Goal: Task Accomplishment & Management: Manage account settings

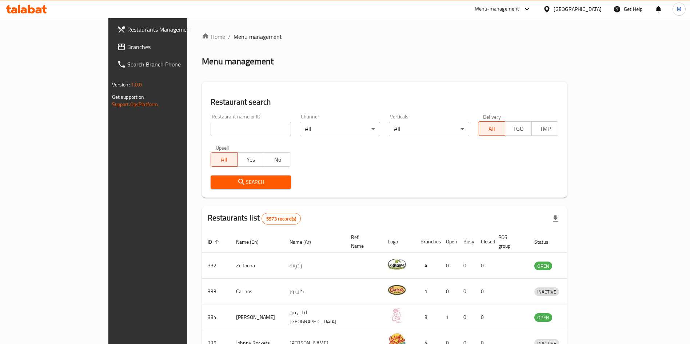
drag, startPoint x: 0, startPoint y: 0, endPoint x: 182, endPoint y: 131, distance: 223.8
click at [211, 131] on input "search" at bounding box center [251, 129] width 80 height 15
paste input "Tarator"
type input "Tarator"
click button "Search" at bounding box center [251, 182] width 80 height 13
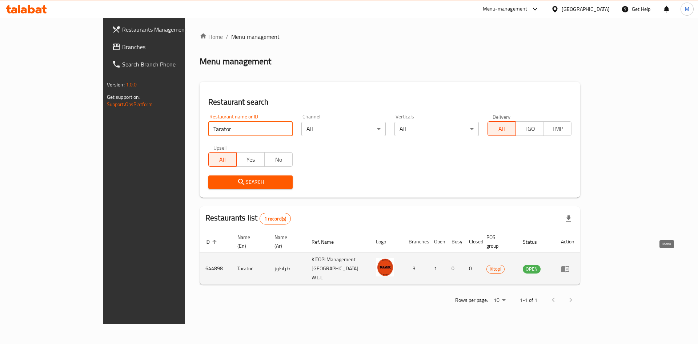
click at [575, 265] on link "enhanced table" at bounding box center [567, 269] width 13 height 9
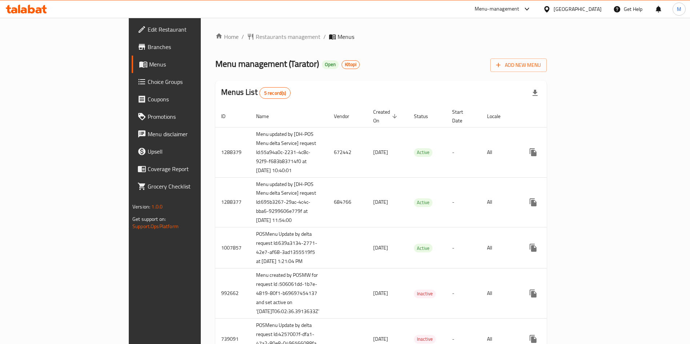
click at [148, 49] on span "Branches" at bounding box center [193, 47] width 91 height 9
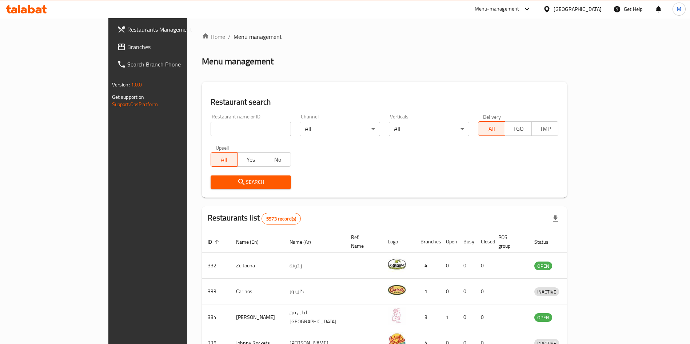
click at [224, 125] on input "search" at bounding box center [251, 129] width 80 height 15
paste input ""Cantine ""
click button "Search" at bounding box center [251, 182] width 80 height 13
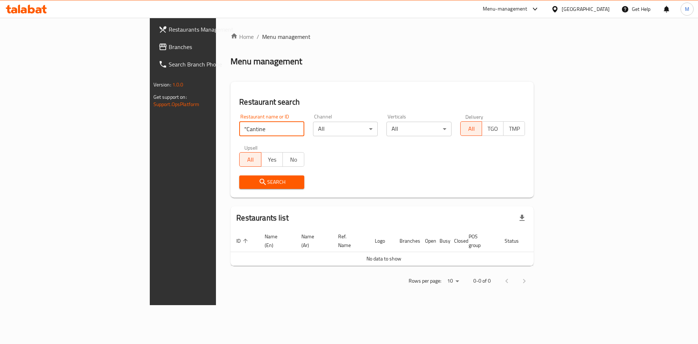
click at [239, 129] on input ""Cantine" at bounding box center [271, 129] width 65 height 15
click at [239, 132] on input "Cantine" at bounding box center [271, 129] width 65 height 15
type input "Cantine"
click button "Search" at bounding box center [271, 182] width 65 height 13
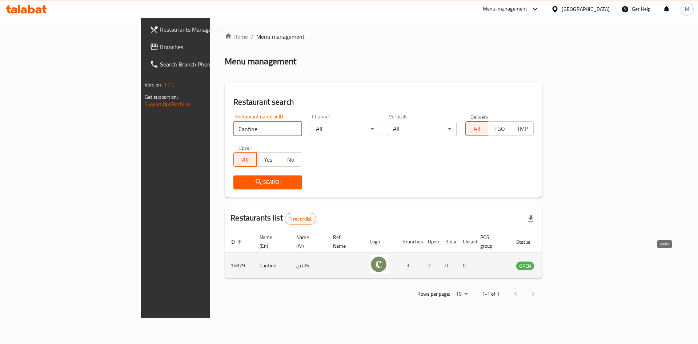
click at [568, 262] on link "enhanced table" at bounding box center [561, 266] width 13 height 9
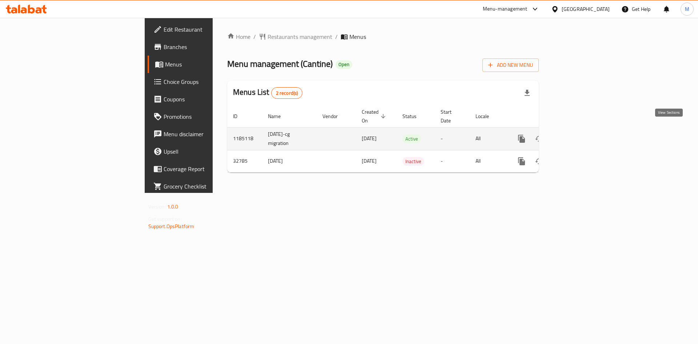
click at [579, 135] on icon "enhanced table" at bounding box center [574, 139] width 9 height 9
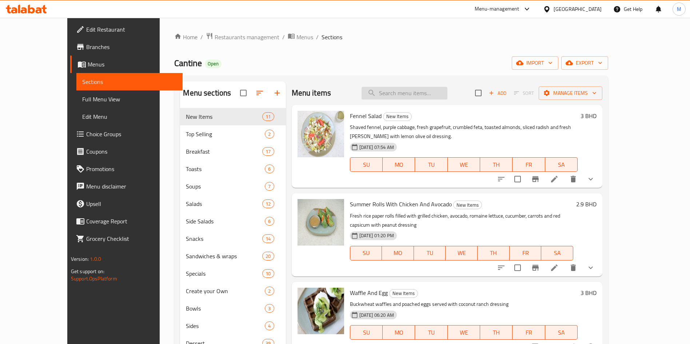
click at [447, 89] on input "search" at bounding box center [405, 93] width 86 height 13
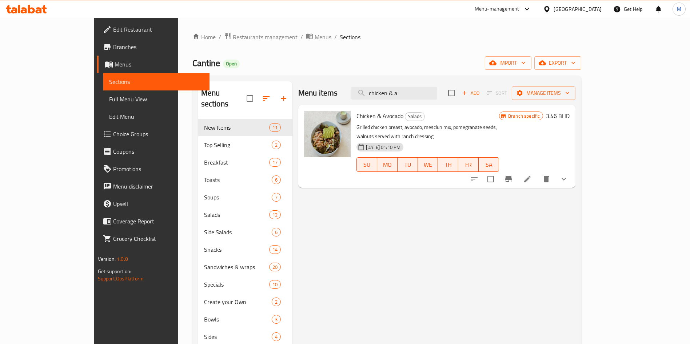
type input "chicken & a"
click at [538, 173] on li at bounding box center [527, 179] width 20 height 13
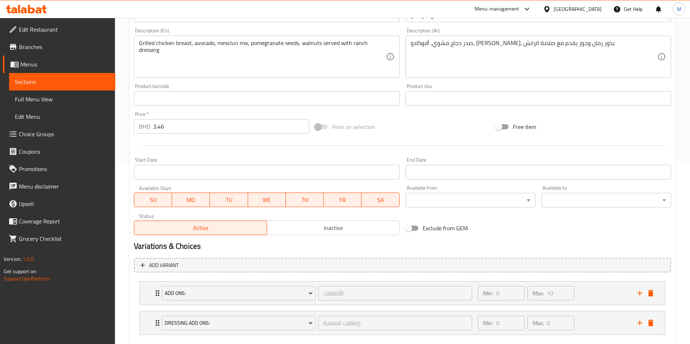
scroll to position [222, 0]
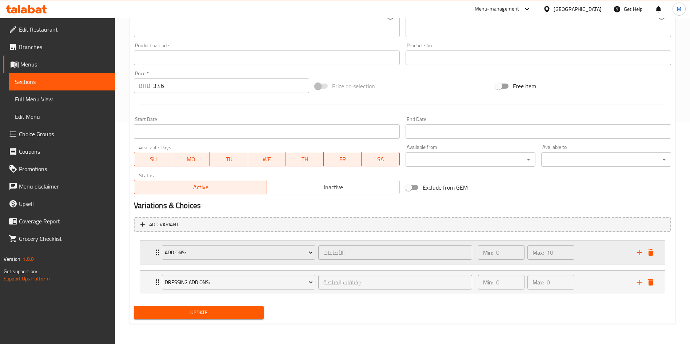
click at [152, 255] on div "Add Ons: الأضافات: ​ Min: 0 ​ Max: 10 ​" at bounding box center [402, 252] width 525 height 23
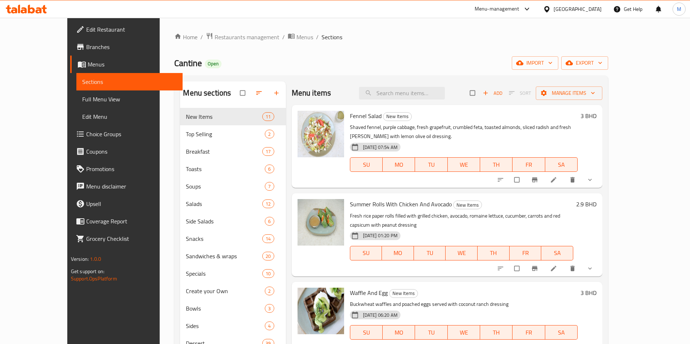
click at [86, 132] on span "Choice Groups" at bounding box center [131, 134] width 91 height 9
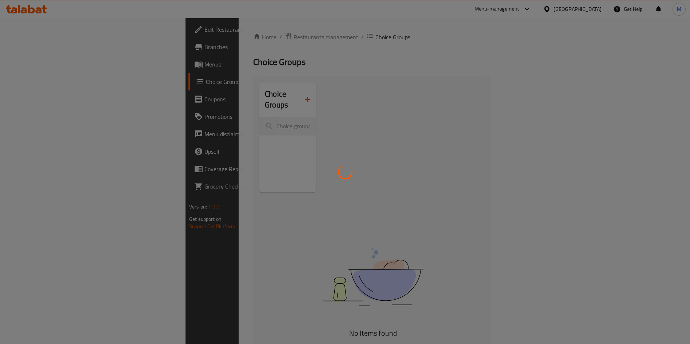
click at [206, 117] on div at bounding box center [345, 172] width 690 height 344
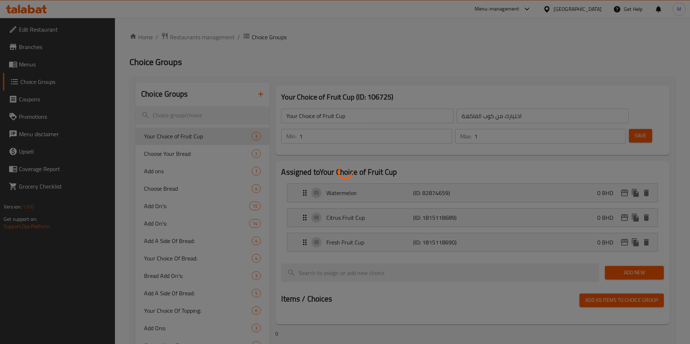
click at [204, 115] on div at bounding box center [345, 172] width 690 height 344
click at [200, 112] on div at bounding box center [345, 172] width 690 height 344
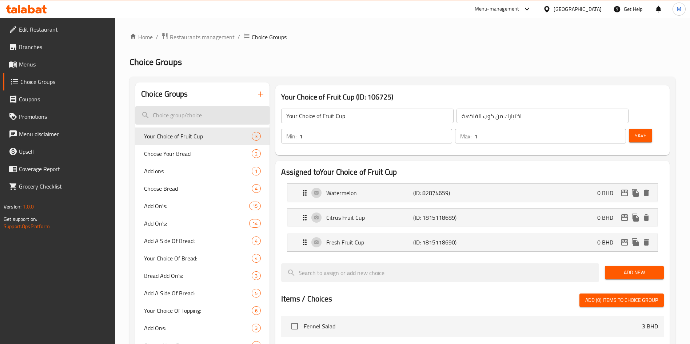
click at [191, 116] on input "search" at bounding box center [202, 115] width 134 height 19
click at [190, 115] on input "search" at bounding box center [202, 115] width 134 height 19
click at [160, 115] on input "search" at bounding box center [202, 115] width 134 height 19
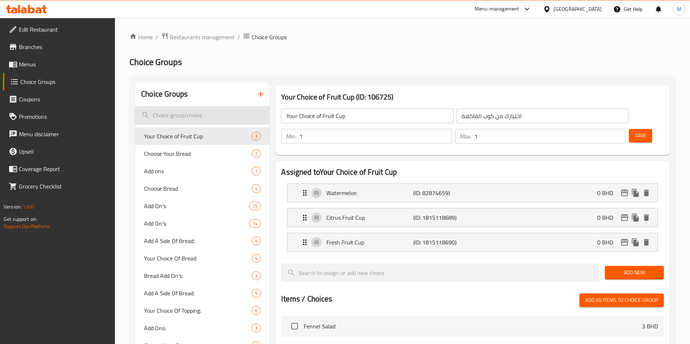
click at [169, 116] on input "search" at bounding box center [202, 115] width 134 height 19
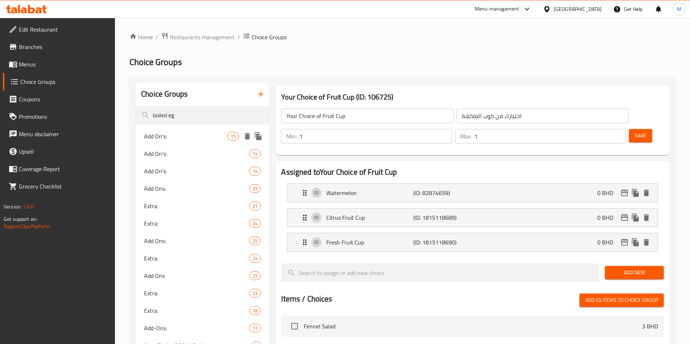
type input "boiled eg"
click at [192, 132] on span "Add On's:" at bounding box center [185, 136] width 83 height 9
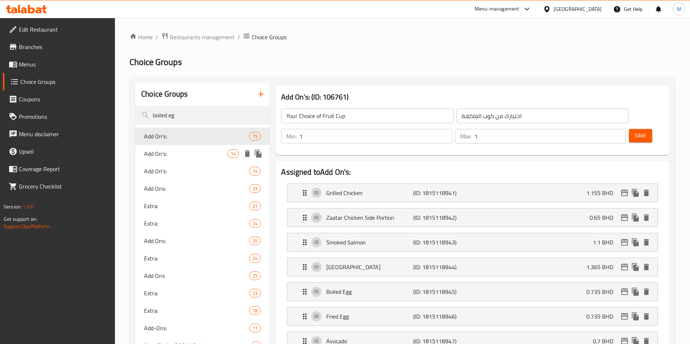
type input "Add On's:"
type input "الإضافات:"
type input "0"
type input "3"
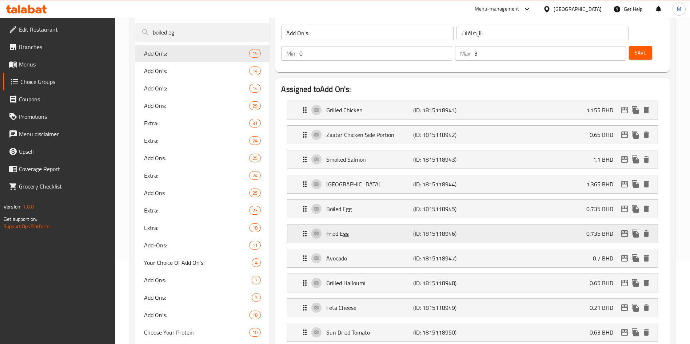
scroll to position [109, 0]
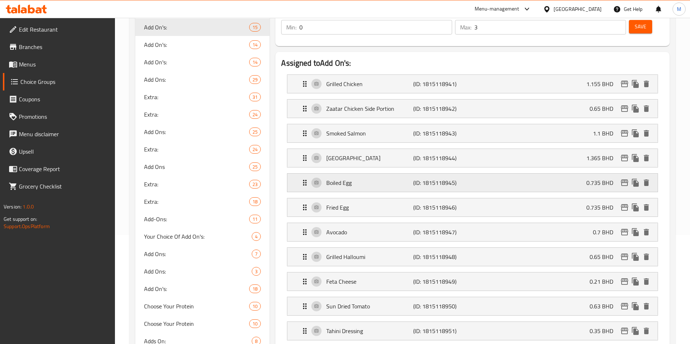
click at [369, 179] on p "Boiled Egg" at bounding box center [369, 183] width 87 height 9
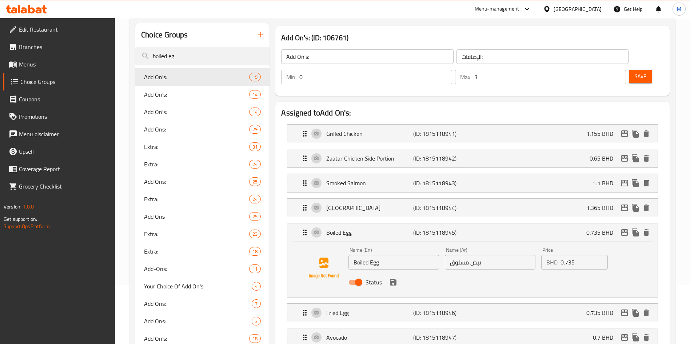
scroll to position [0, 0]
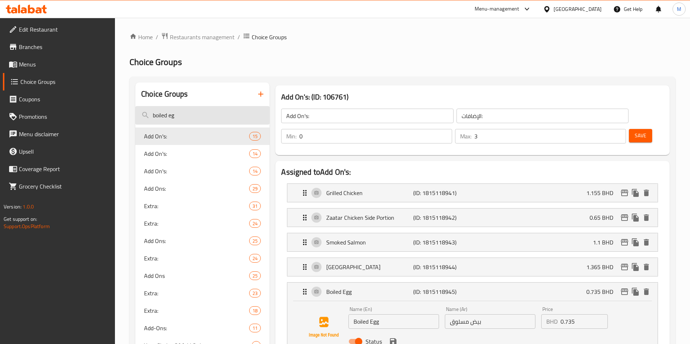
click at [212, 112] on input "boiled eg" at bounding box center [202, 115] width 134 height 19
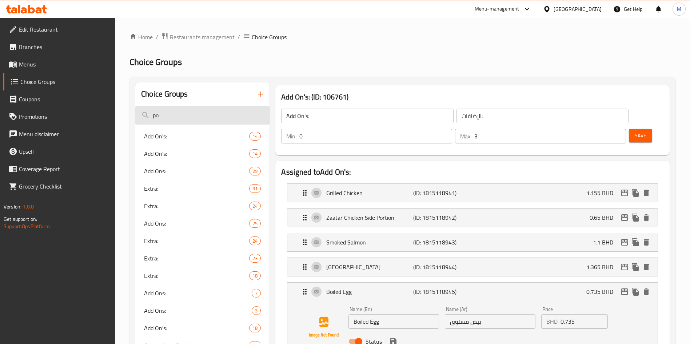
type input "p"
type input "boiled egg"
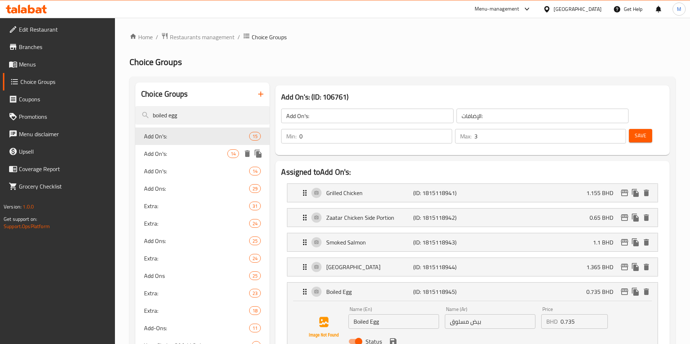
click at [219, 159] on div "Add On's: 14" at bounding box center [202, 153] width 134 height 17
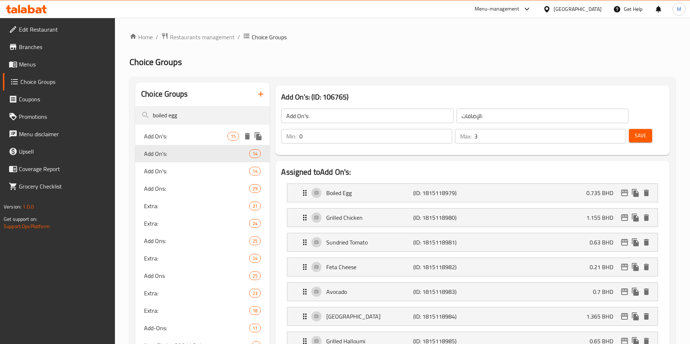
click at [207, 132] on span "Add On's:" at bounding box center [185, 136] width 83 height 9
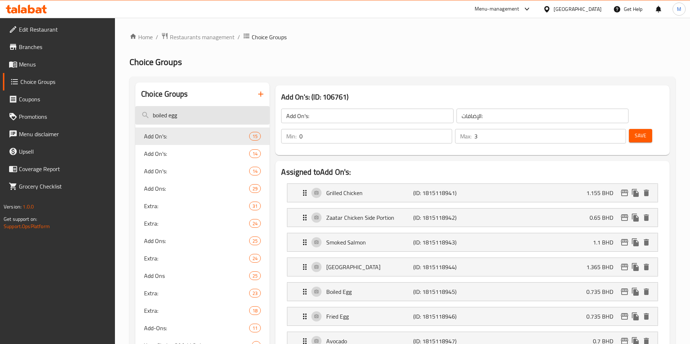
click at [214, 114] on input "boiled egg" at bounding box center [202, 115] width 134 height 19
type input "grilled"
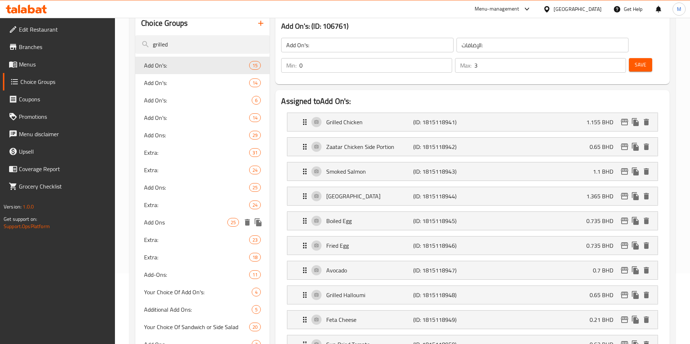
scroll to position [55, 0]
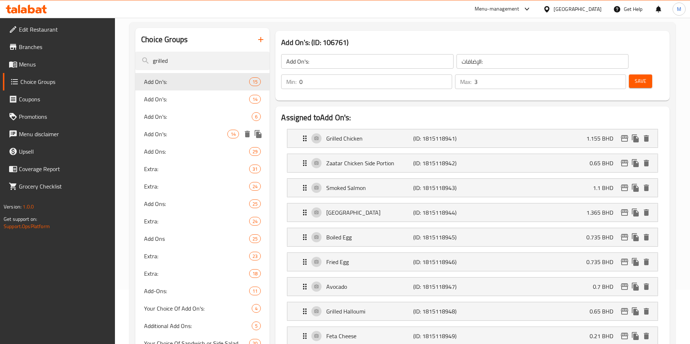
drag, startPoint x: 187, startPoint y: 134, endPoint x: 184, endPoint y: 149, distance: 15.1
click at [187, 134] on span "Add On's:" at bounding box center [185, 134] width 83 height 9
click at [184, 149] on span "Add Ons:" at bounding box center [196, 151] width 105 height 9
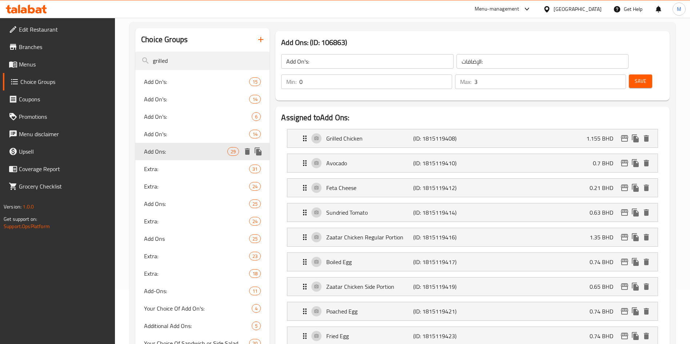
type input "Add Ons:"
type input "الأضافات:"
type input "10"
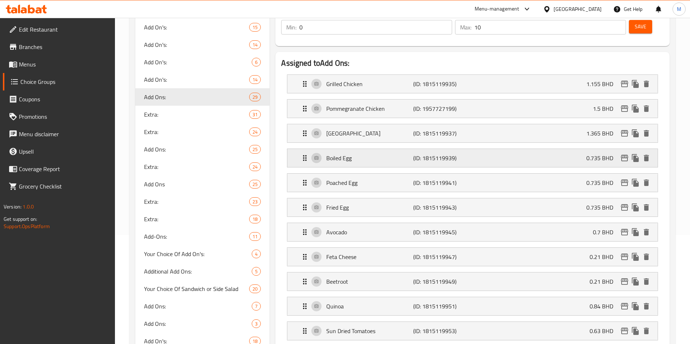
click at [369, 154] on p "Boiled Egg" at bounding box center [369, 158] width 87 height 9
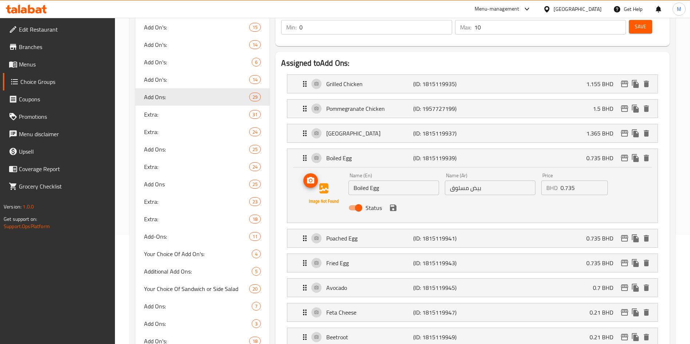
click at [310, 176] on icon "upload picture" at bounding box center [310, 180] width 9 height 9
click at [387, 230] on div "Poached Egg (ID: 1815119941) 0.735 BHD" at bounding box center [474, 239] width 348 height 18
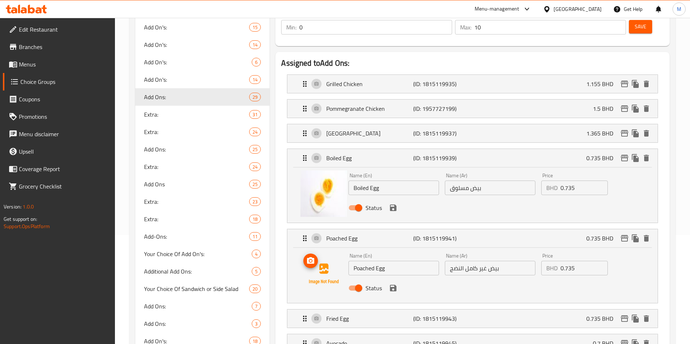
click at [314, 258] on icon "upload picture" at bounding box center [310, 261] width 7 height 7
click at [312, 257] on icon "upload picture" at bounding box center [310, 261] width 9 height 9
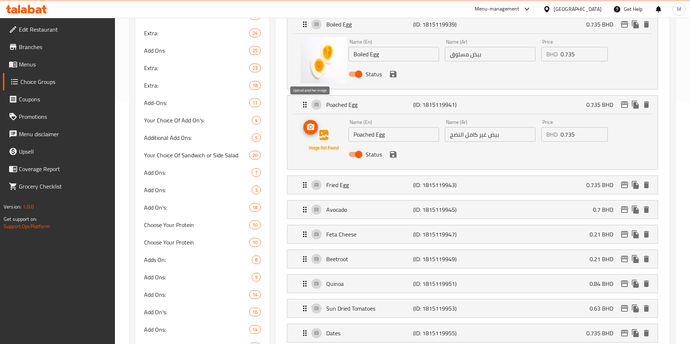
scroll to position [273, 0]
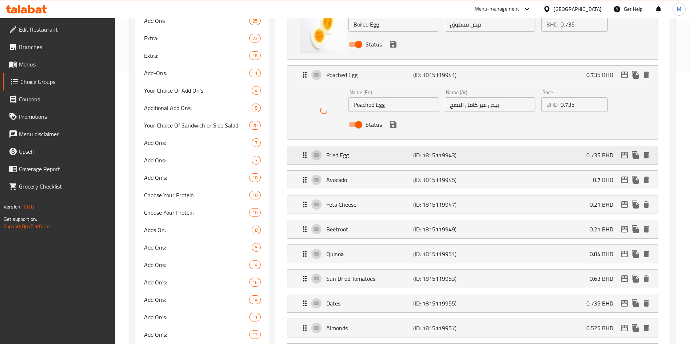
click at [330, 151] on p "Fried Egg" at bounding box center [369, 155] width 87 height 9
click at [328, 146] on div "Fried Egg (ID: 1815119943) 0.735 BHD" at bounding box center [474, 155] width 348 height 18
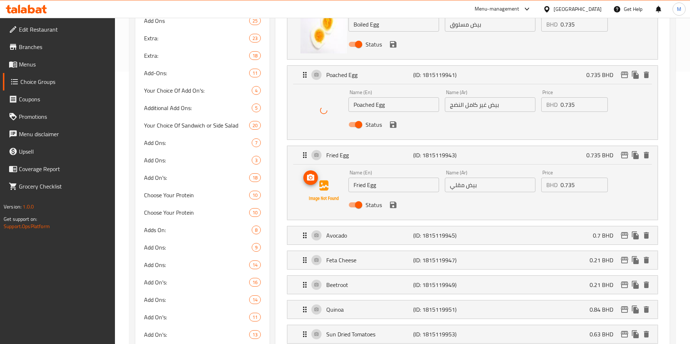
click at [314, 174] on icon "upload picture" at bounding box center [310, 177] width 7 height 7
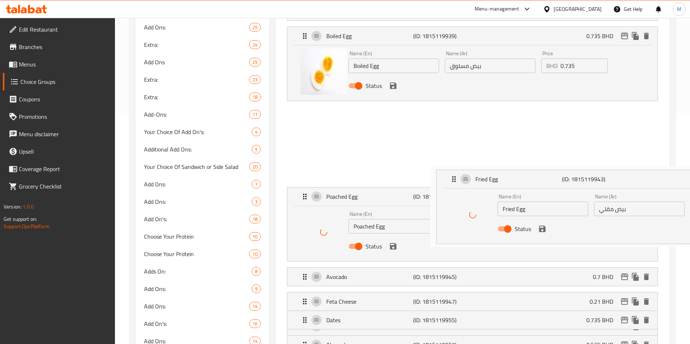
scroll to position [164, 0]
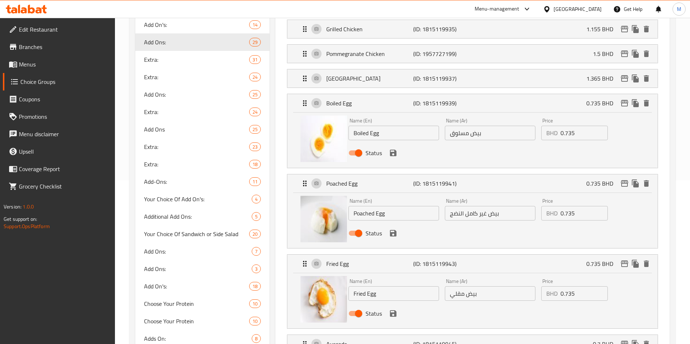
click at [392, 149] on icon "save" at bounding box center [393, 153] width 9 height 9
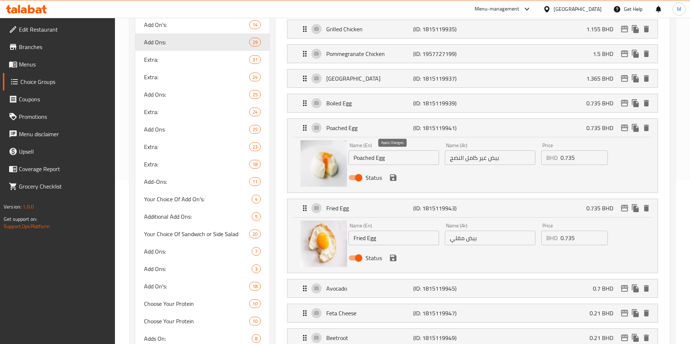
click at [393, 175] on icon "save" at bounding box center [393, 178] width 7 height 7
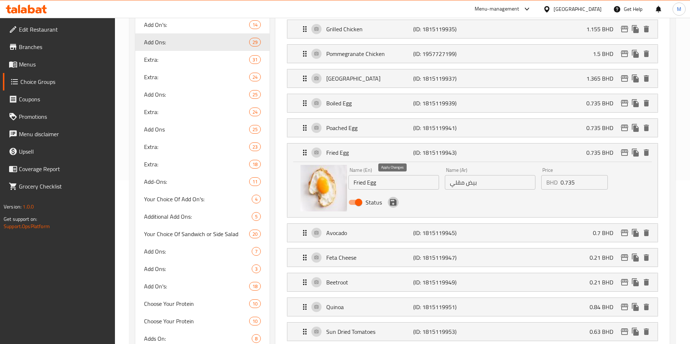
click at [392, 199] on icon "save" at bounding box center [393, 202] width 7 height 7
drag, startPoint x: 392, startPoint y: 184, endPoint x: 403, endPoint y: 179, distance: 11.6
click at [392, 199] on icon "save" at bounding box center [393, 202] width 7 height 7
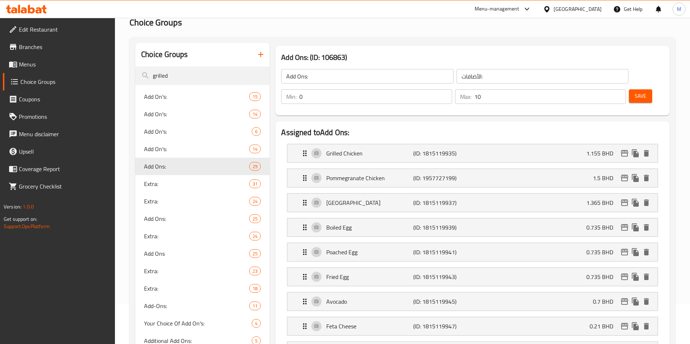
scroll to position [0, 0]
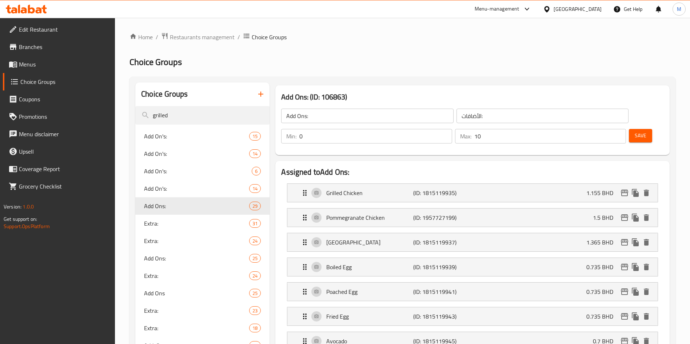
click at [629, 128] on div "Save" at bounding box center [643, 136] width 32 height 17
click at [635, 131] on span "Save" at bounding box center [641, 135] width 12 height 9
click at [629, 119] on div at bounding box center [345, 172] width 690 height 344
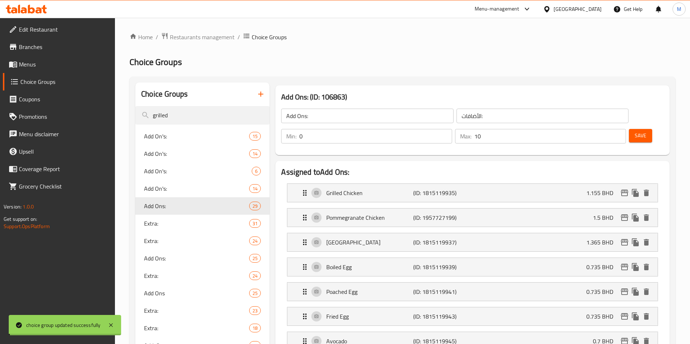
click at [340, 246] on div at bounding box center [345, 172] width 690 height 344
click at [346, 251] on div at bounding box center [345, 172] width 690 height 344
click at [359, 263] on p "Boiled Egg" at bounding box center [369, 267] width 87 height 9
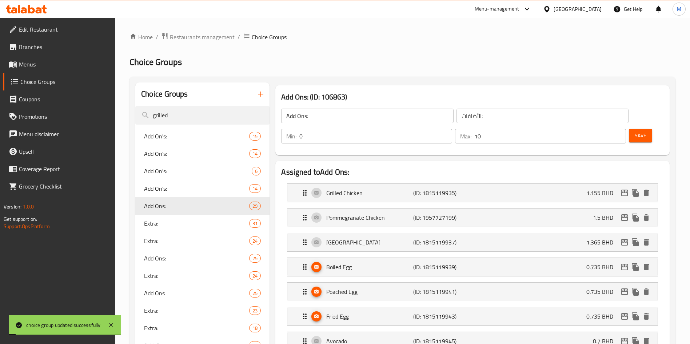
click at [359, 263] on p "Boiled Egg" at bounding box center [369, 267] width 87 height 9
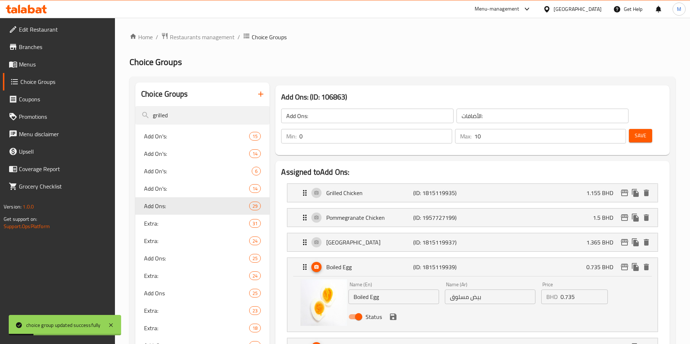
click at [359, 263] on p "Boiled Egg" at bounding box center [369, 267] width 87 height 9
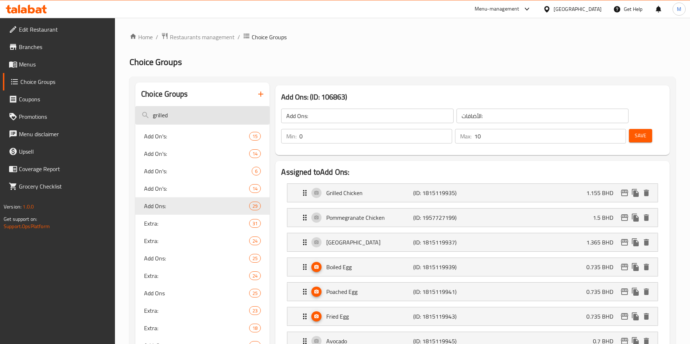
click at [210, 110] on input "grilled" at bounding box center [202, 115] width 134 height 19
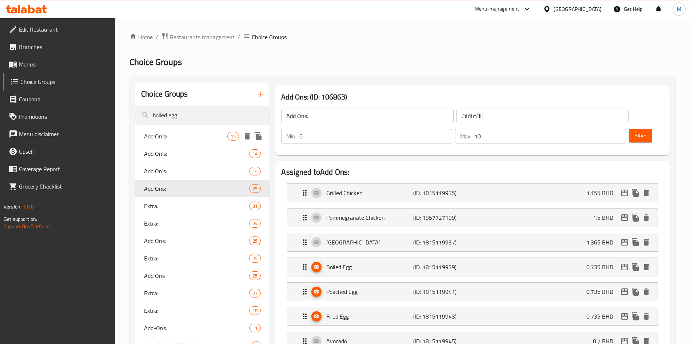
type input "boiled egg"
click at [201, 134] on span "Add On's:" at bounding box center [185, 136] width 83 height 9
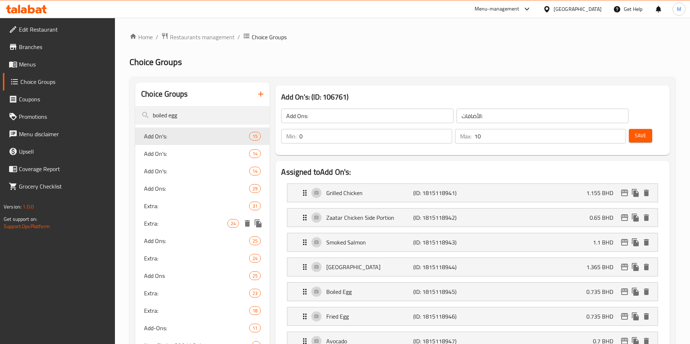
type input "Add On's:"
type input "الإضافات:"
type input "3"
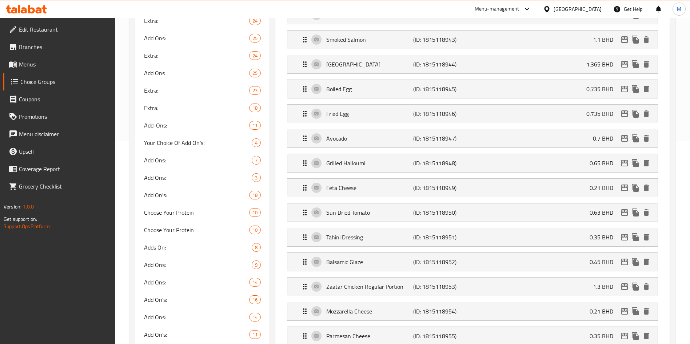
scroll to position [41, 0]
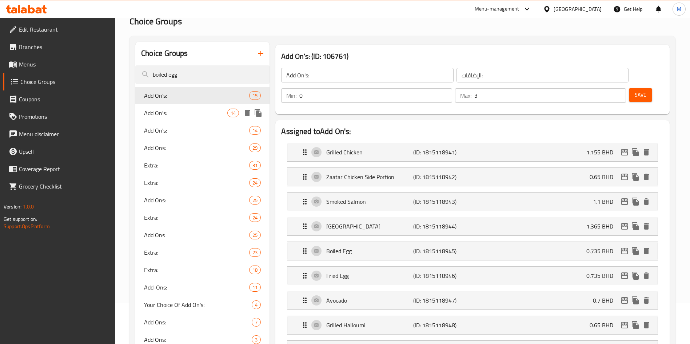
click at [177, 105] on div "Add On's: 14" at bounding box center [202, 112] width 134 height 17
click at [177, 95] on span "Add On's:" at bounding box center [196, 95] width 105 height 9
click at [381, 247] on p "Boiled Egg" at bounding box center [369, 251] width 87 height 9
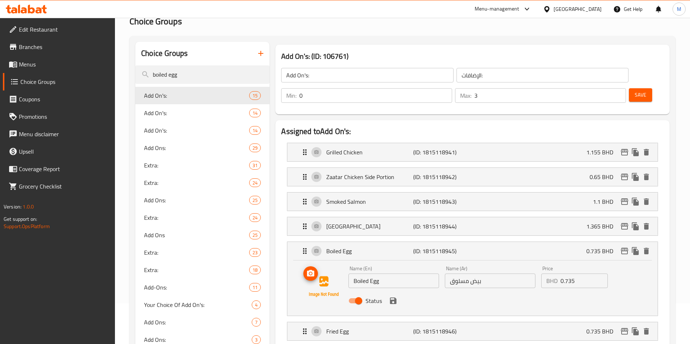
click at [312, 270] on icon "upload picture" at bounding box center [310, 274] width 9 height 9
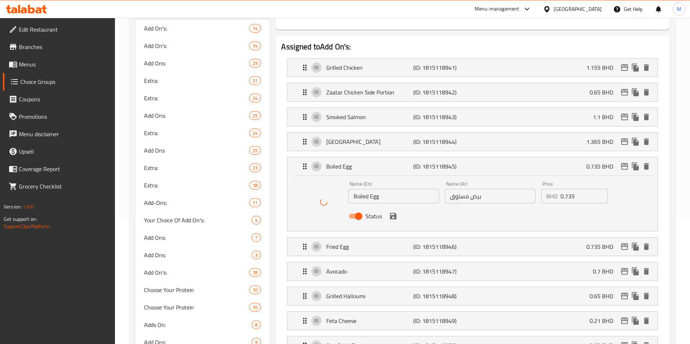
scroll to position [204, 0]
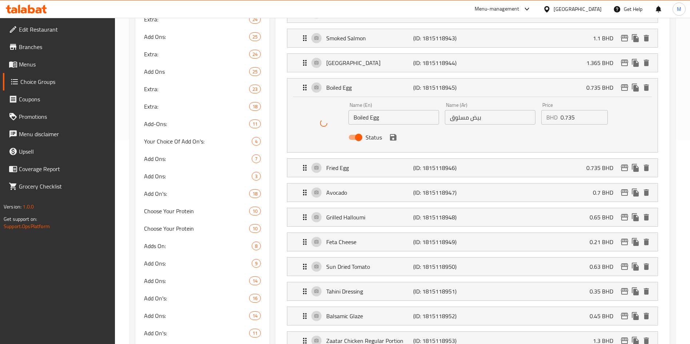
click at [345, 180] on li "Avocado (ID: 1815118947) 0.7 BHD Name (En) Avocado Name (En) Name (Ar) أفوكادو …" at bounding box center [472, 192] width 383 height 25
click at [343, 164] on p "Fried Egg" at bounding box center [369, 168] width 87 height 9
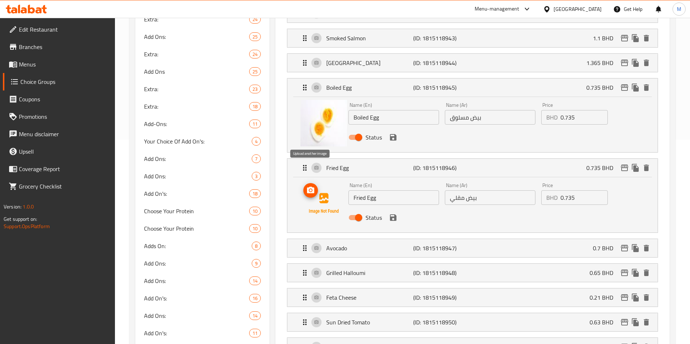
click at [310, 190] on circle "upload picture" at bounding box center [311, 191] width 2 height 2
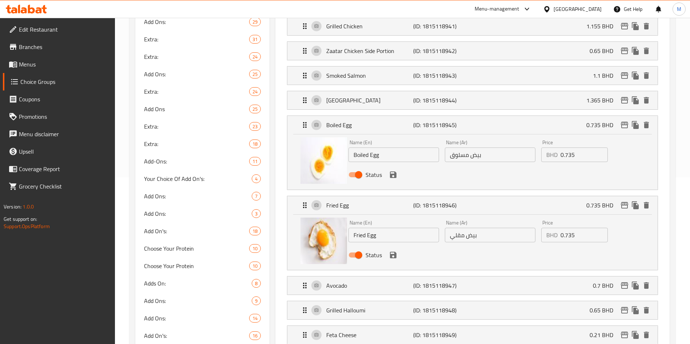
scroll to position [150, 0]
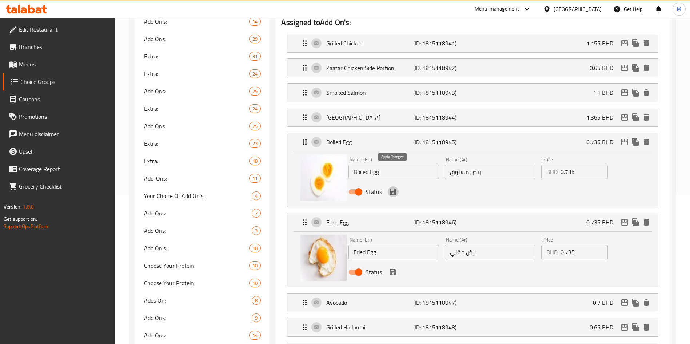
click at [391, 189] on icon "save" at bounding box center [393, 192] width 7 height 7
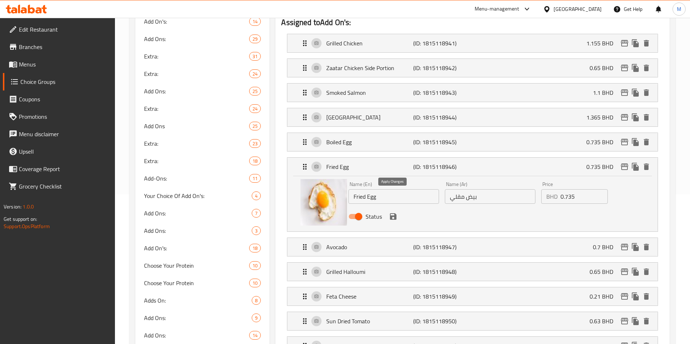
click at [395, 214] on icon "save" at bounding box center [393, 217] width 7 height 7
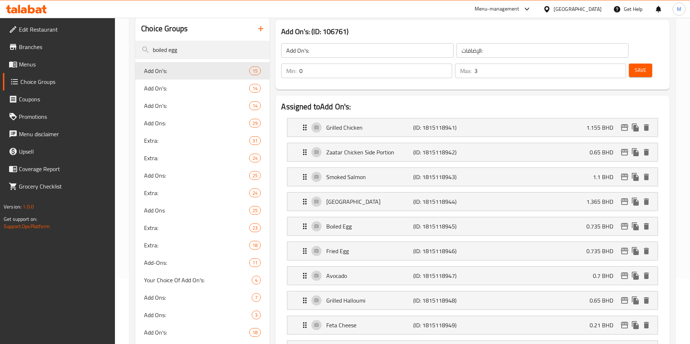
scroll to position [0, 0]
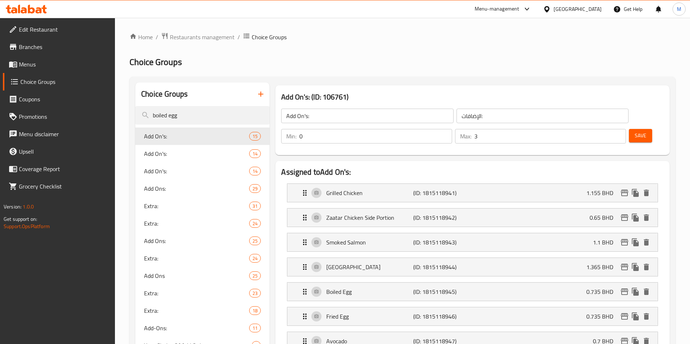
click at [643, 100] on div "Add On's: ​ الإضافات: ​ Min: 0 ​ Max: 3 ​ Save" at bounding box center [472, 126] width 388 height 52
click at [635, 131] on span "Save" at bounding box center [641, 135] width 12 height 9
